Goal: Task Accomplishment & Management: Manage account settings

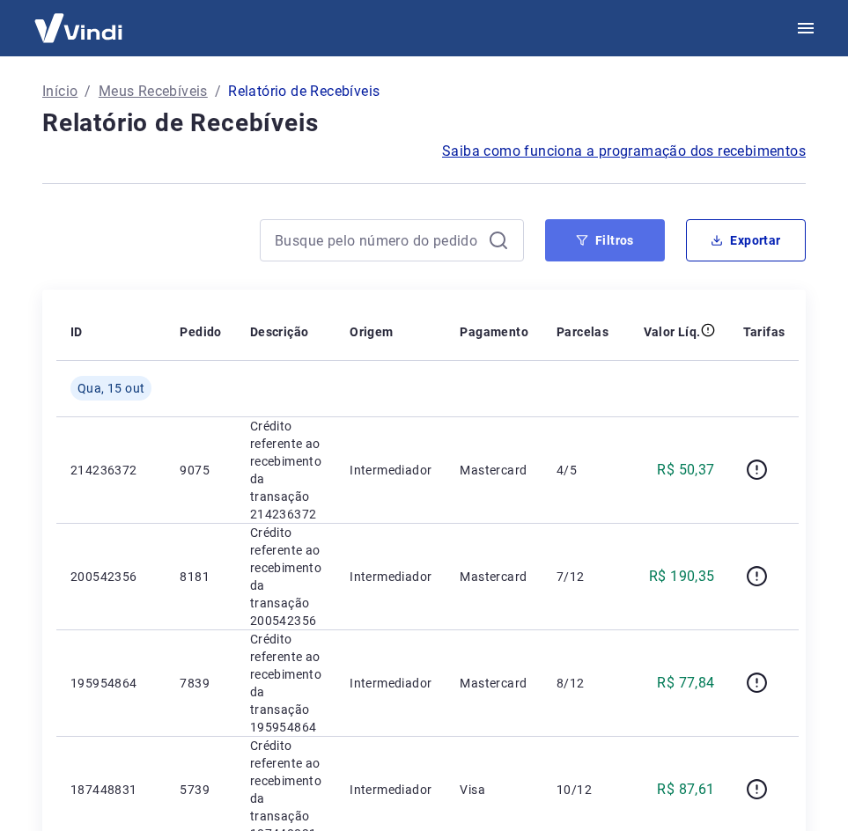
drag, startPoint x: 0, startPoint y: 0, endPoint x: 629, endPoint y: 246, distance: 675.6
click at [629, 246] on button "Filtros" at bounding box center [605, 240] width 120 height 42
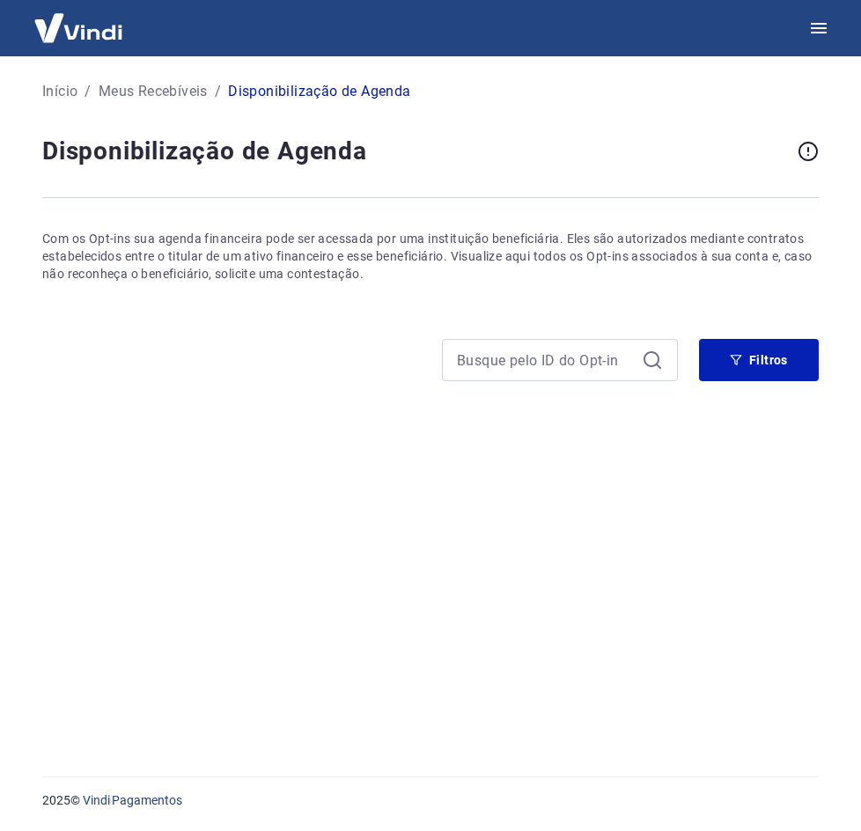
click at [73, 33] on img at bounding box center [78, 28] width 114 height 54
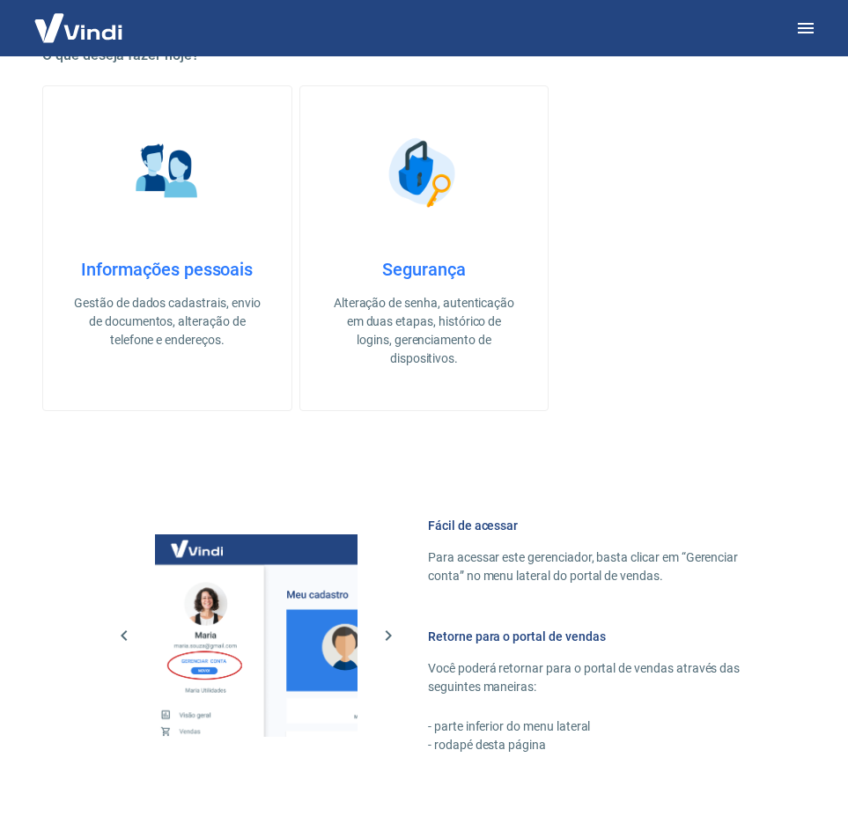
scroll to position [796, 0]
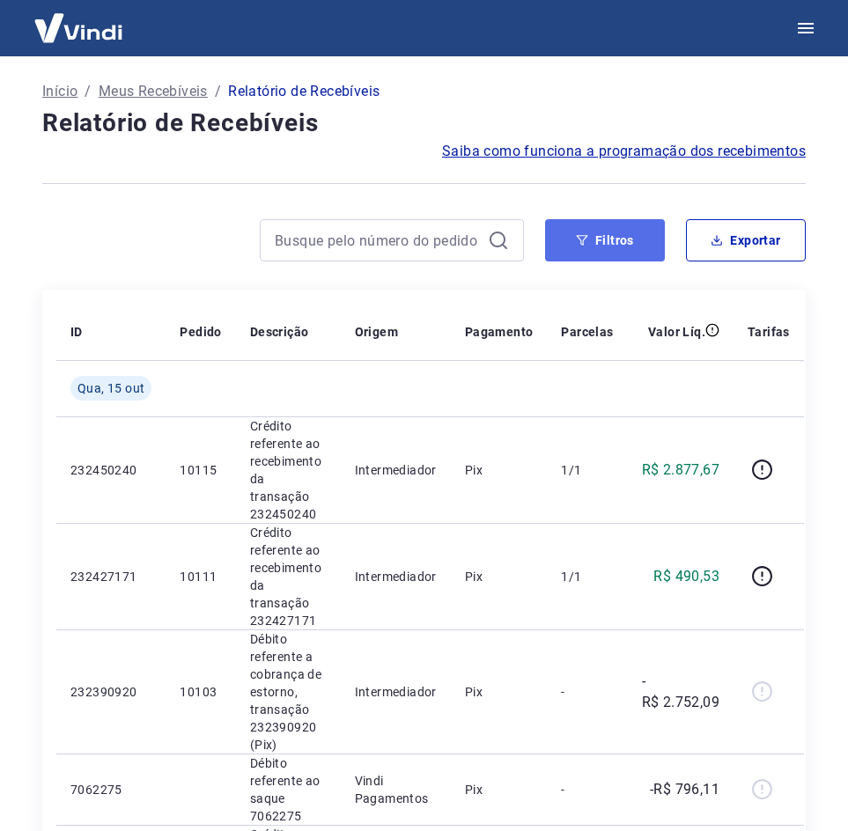
click at [657, 242] on button "Filtros" at bounding box center [605, 240] width 120 height 42
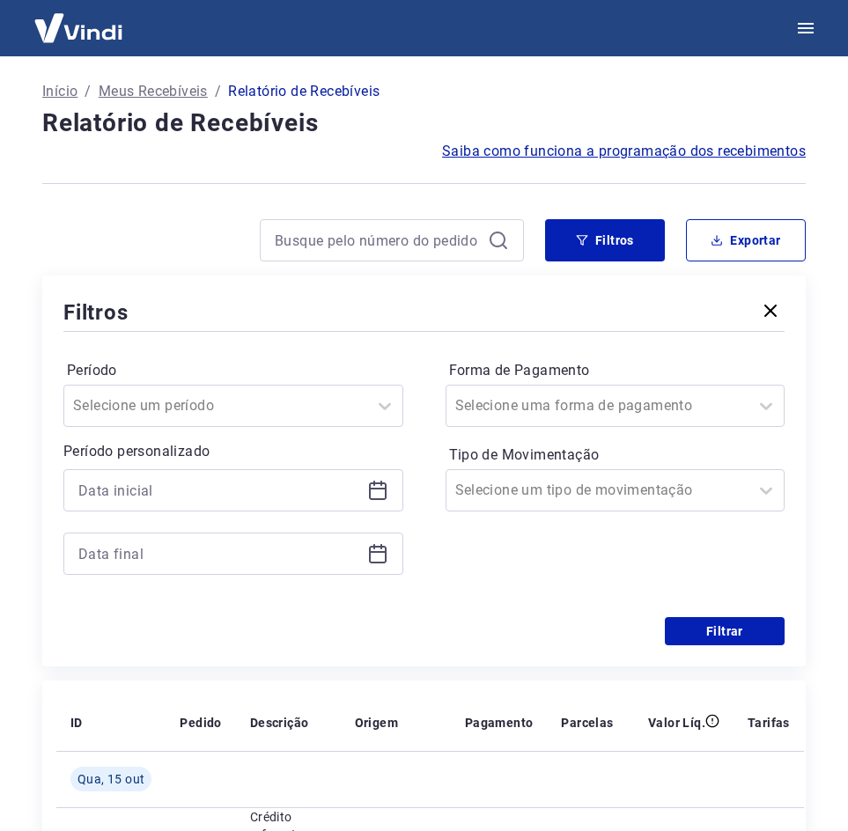
click at [374, 488] on icon at bounding box center [378, 489] width 18 height 2
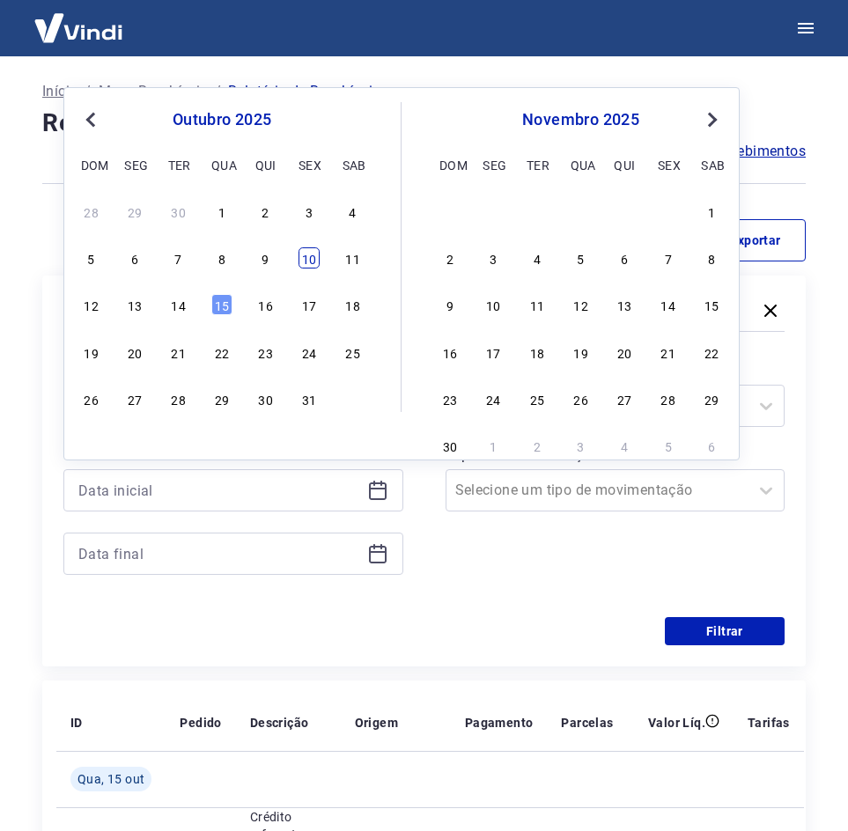
click at [309, 255] on div "10" at bounding box center [308, 257] width 21 height 21
type input "10/10/2025"
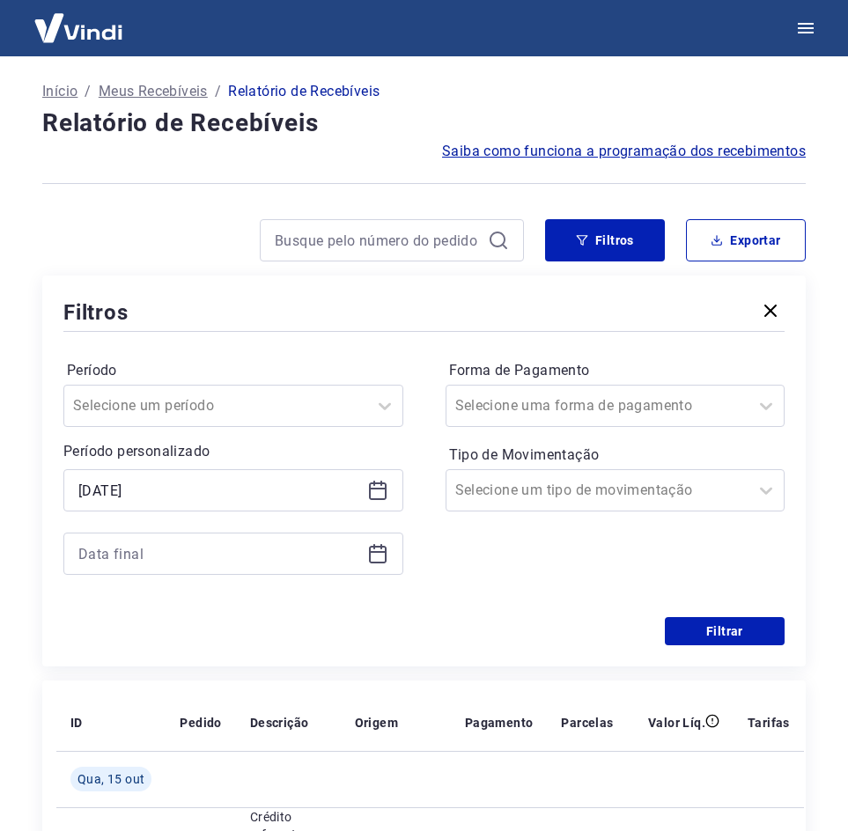
click at [380, 558] on icon at bounding box center [377, 553] width 21 height 21
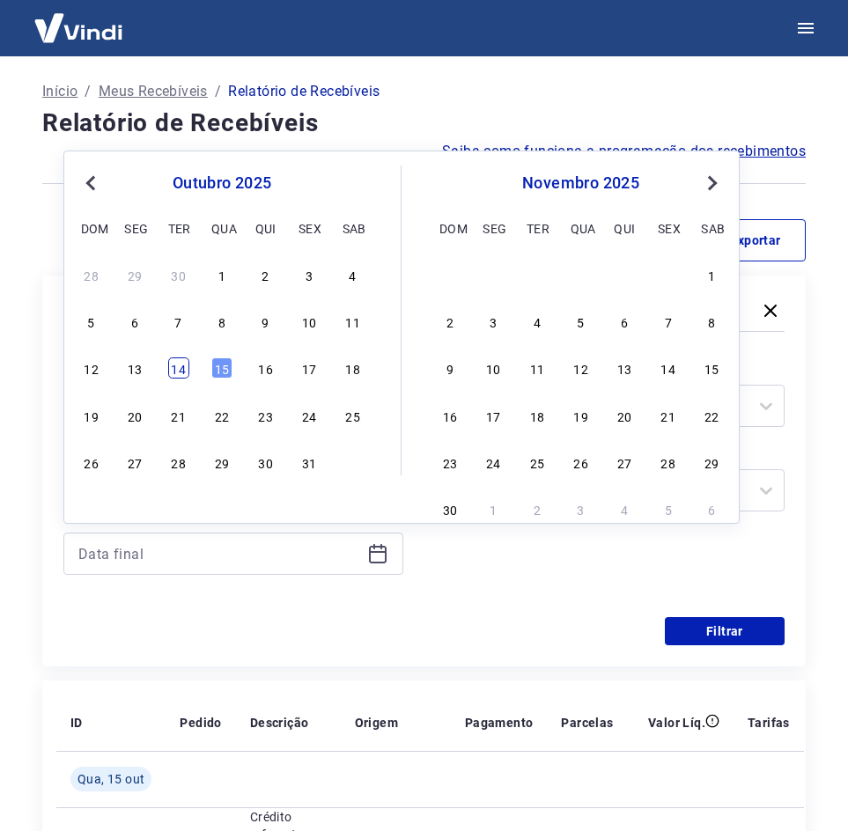
click at [180, 370] on div "14" at bounding box center [178, 367] width 21 height 21
type input "14/10/2025"
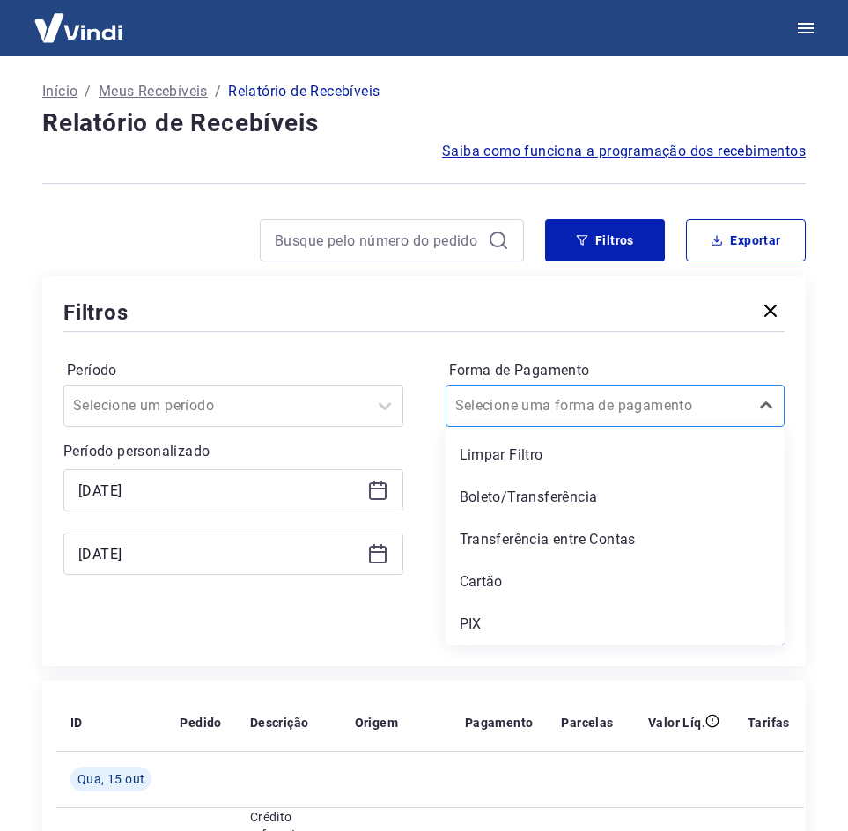
click at [661, 426] on div "Selecione uma forma de pagamento" at bounding box center [615, 406] width 340 height 42
click at [612, 618] on div "PIX" at bounding box center [615, 624] width 340 height 35
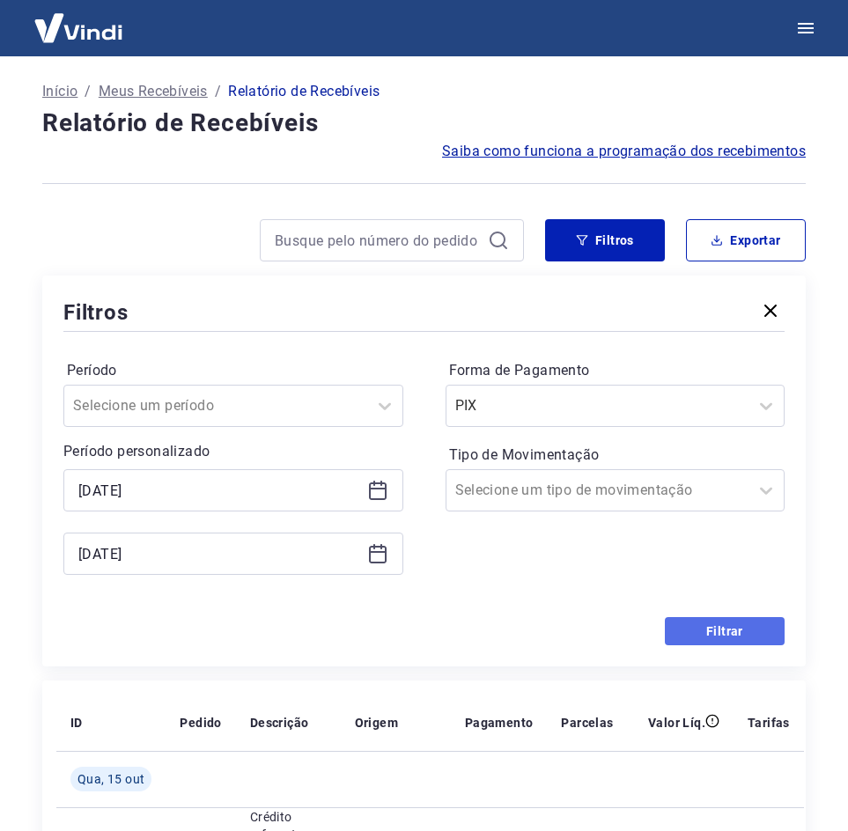
click at [758, 634] on button "Filtrar" at bounding box center [725, 631] width 120 height 28
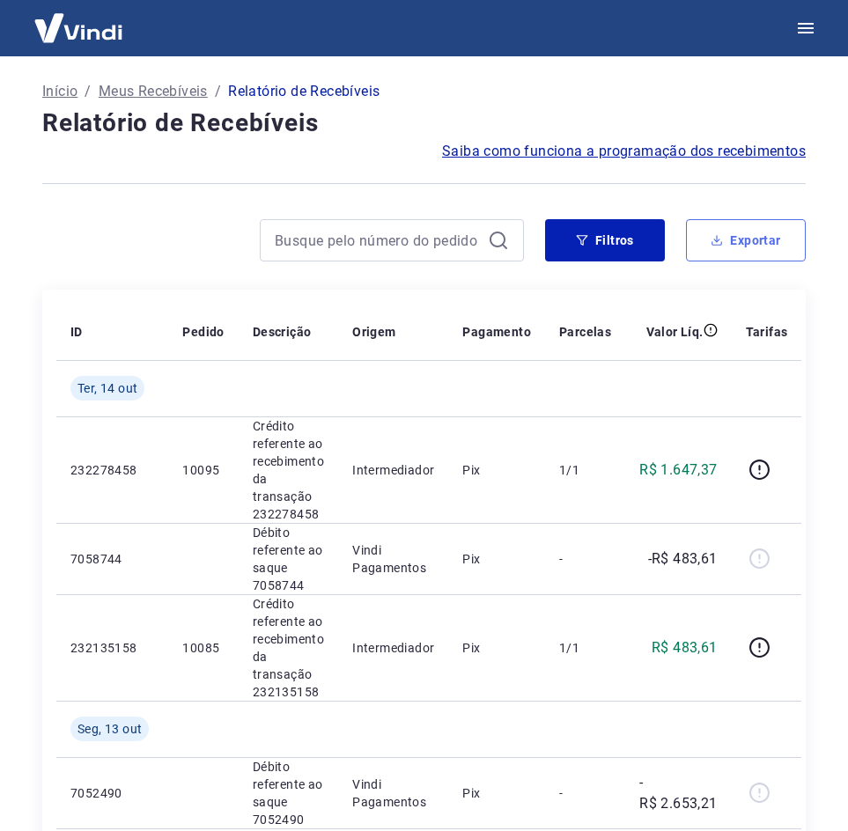
click at [765, 222] on button "Exportar" at bounding box center [746, 240] width 120 height 42
type input "10/10/2025"
type input "14/10/2025"
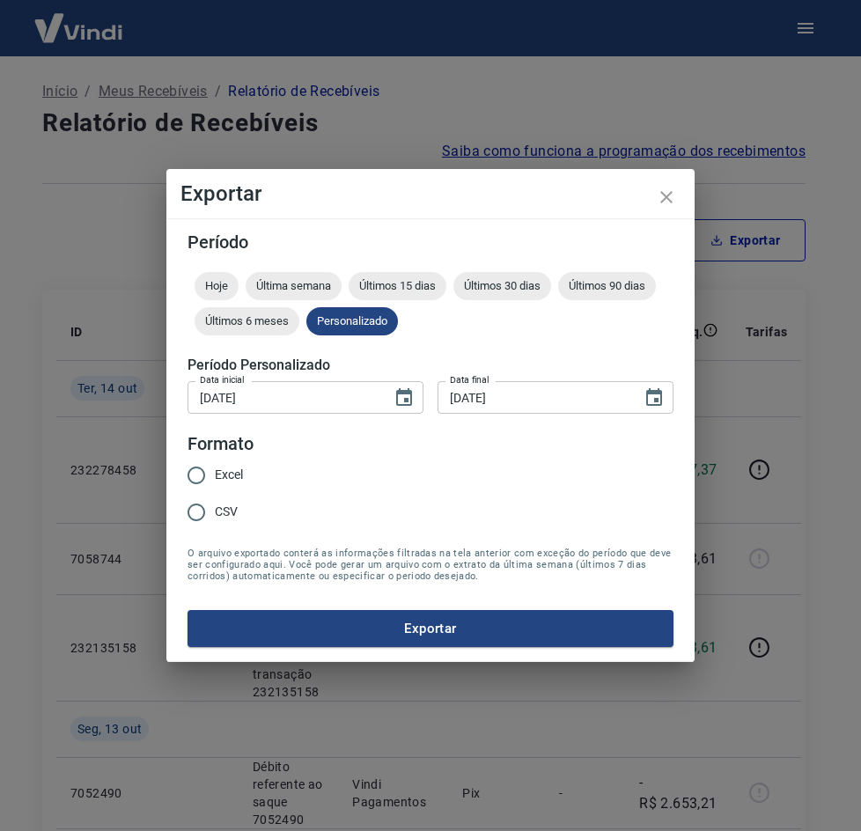
click at [202, 518] on input "CSV" at bounding box center [196, 512] width 37 height 37
radio input "true"
click at [266, 635] on button "Exportar" at bounding box center [430, 628] width 486 height 37
